Goal: Find specific page/section: Find specific page/section

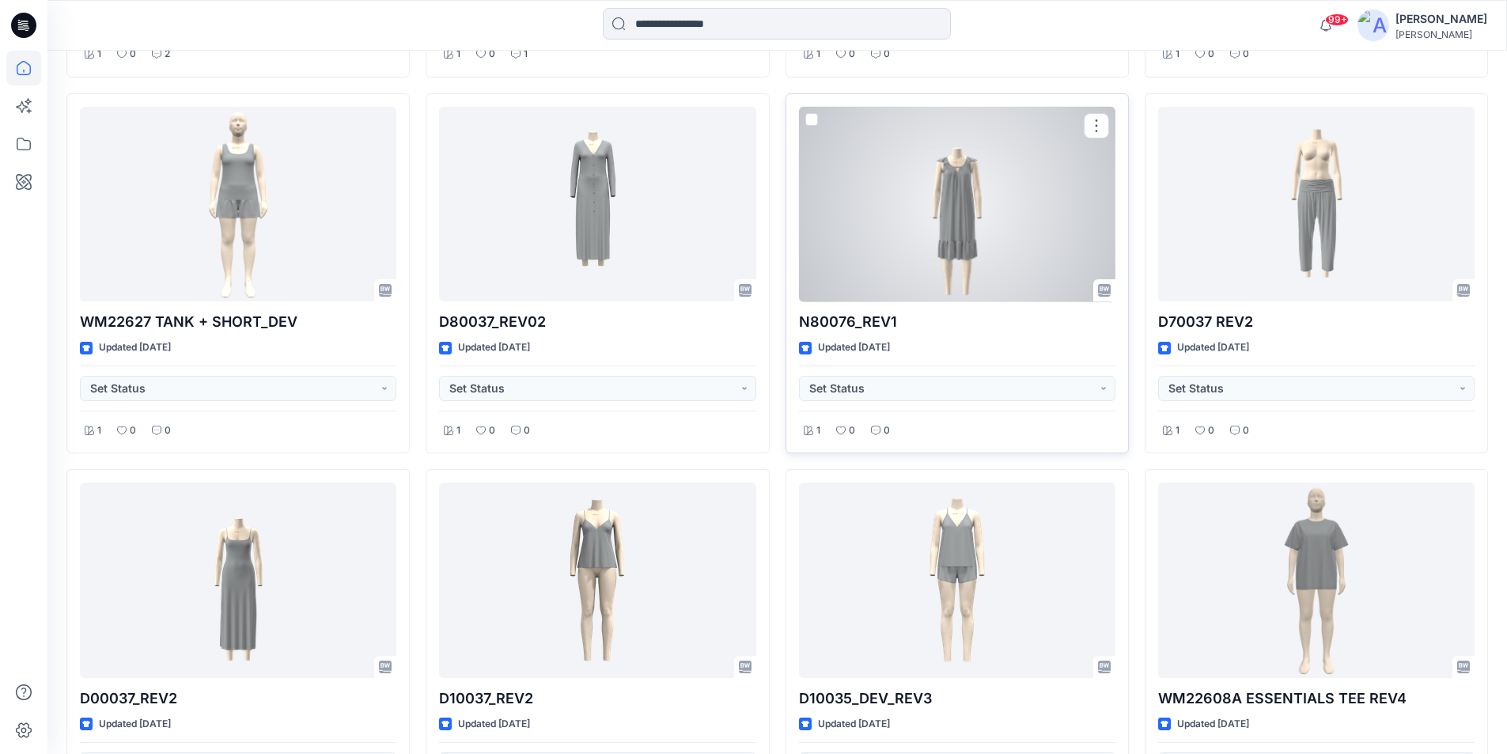
scroll to position [11103, 0]
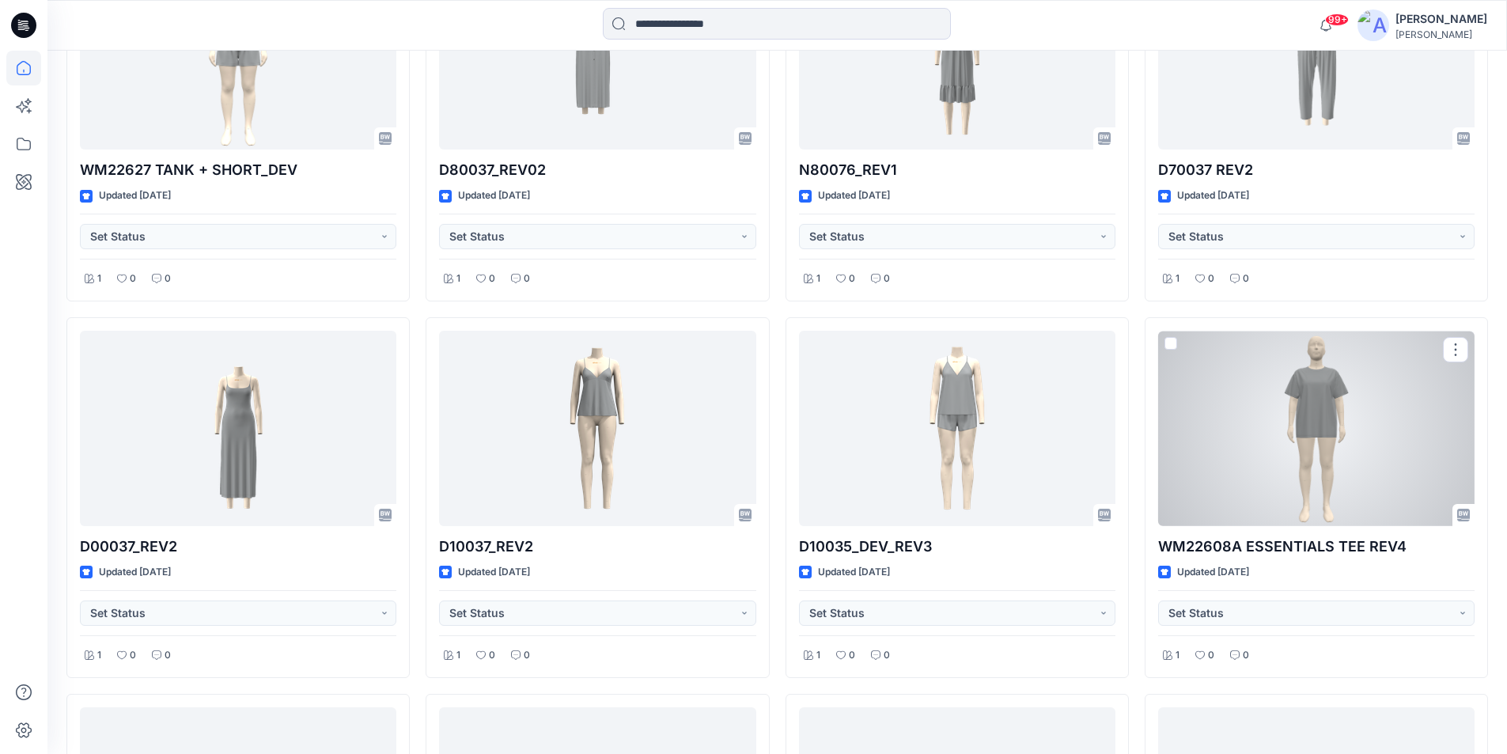
click at [1300, 468] on div at bounding box center [1316, 428] width 317 height 195
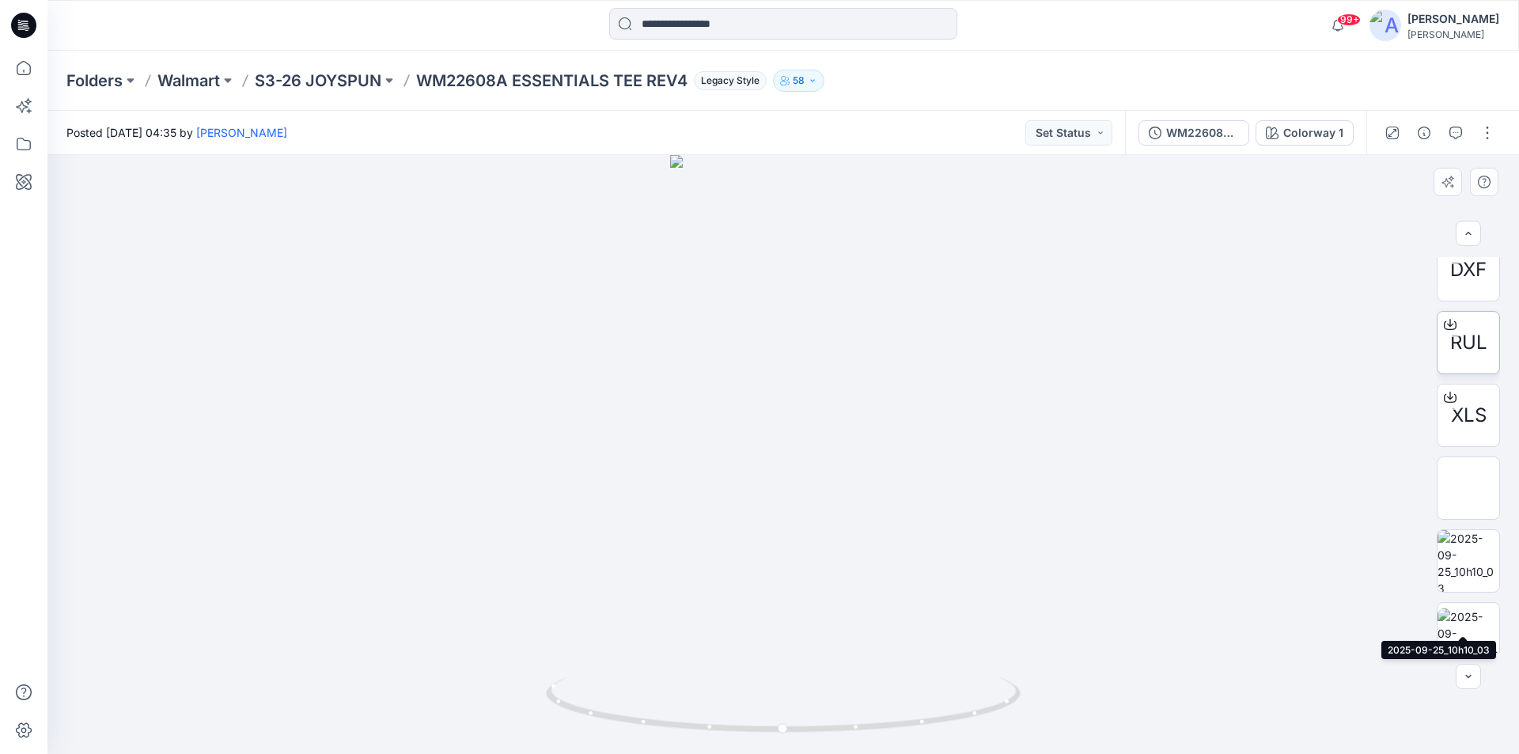
scroll to position [79, 0]
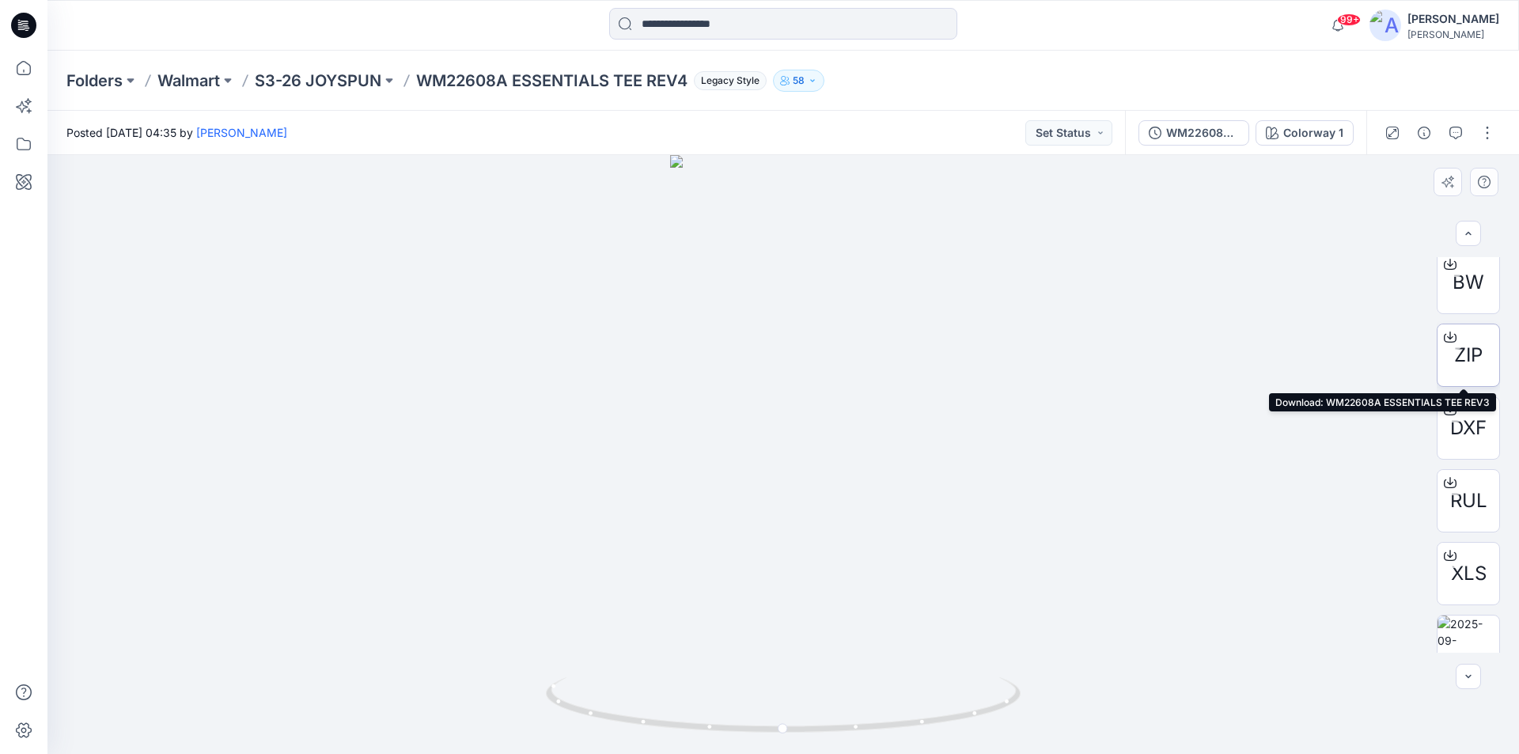
click at [1474, 364] on span "ZIP" at bounding box center [1468, 355] width 28 height 28
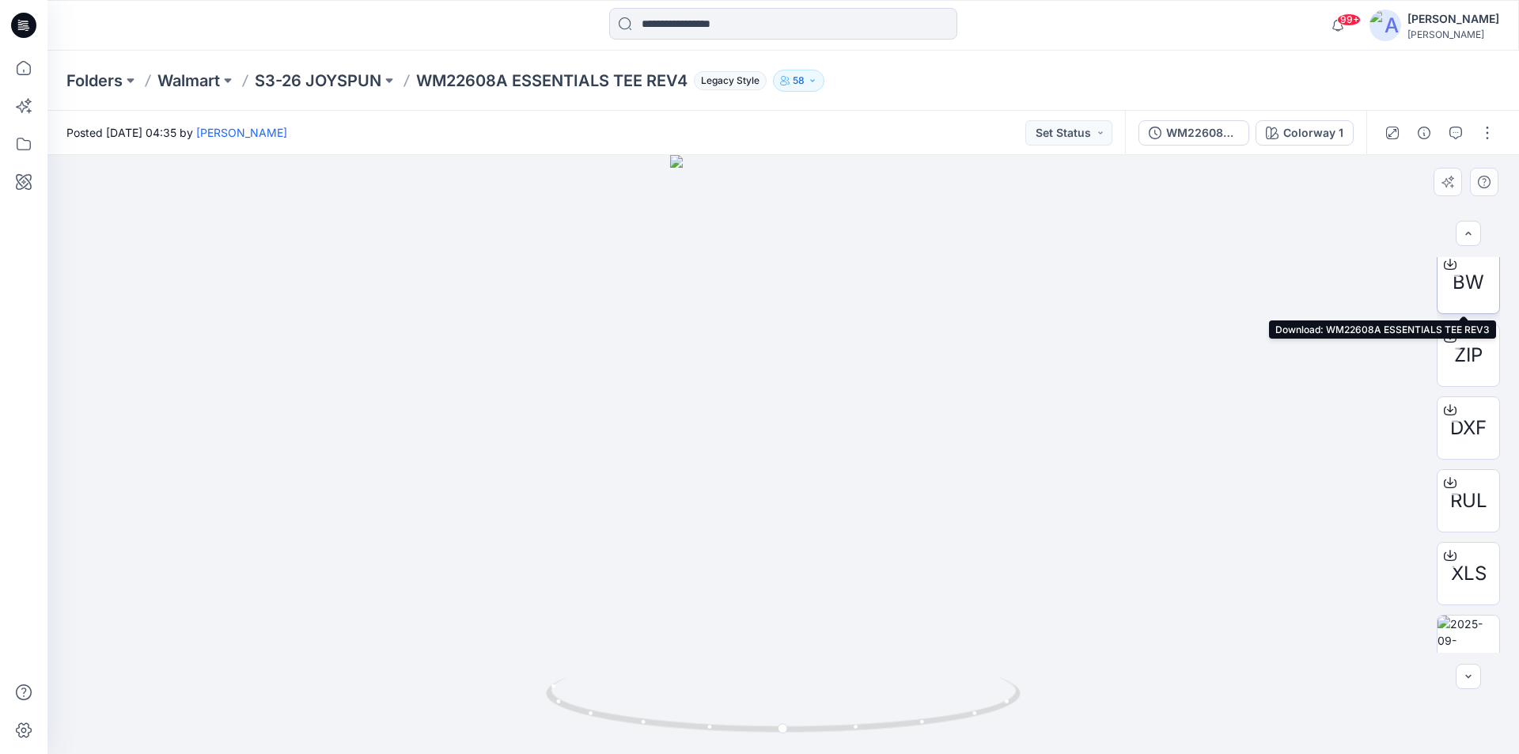
click at [1460, 301] on div "BW" at bounding box center [1468, 282] width 63 height 63
